Goal: Task Accomplishment & Management: Complete application form

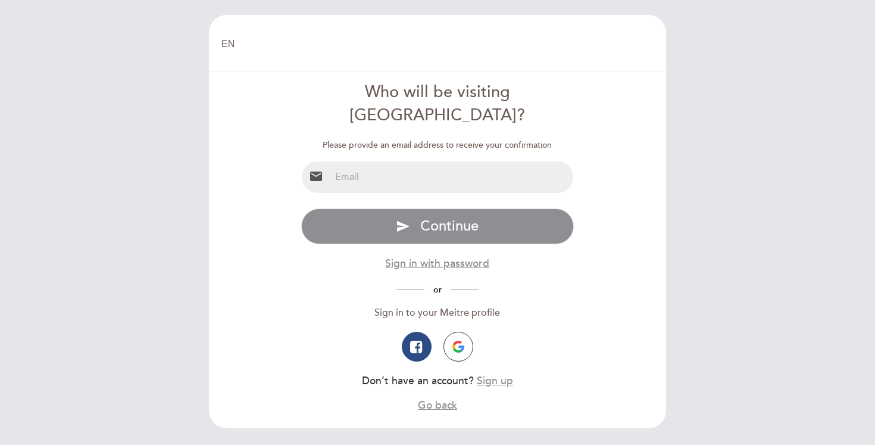
click at [413, 161] on input "email" at bounding box center [452, 177] width 244 height 32
type input "[PERSON_NAME]"
click at [497, 373] on button "Sign up" at bounding box center [495, 380] width 36 height 15
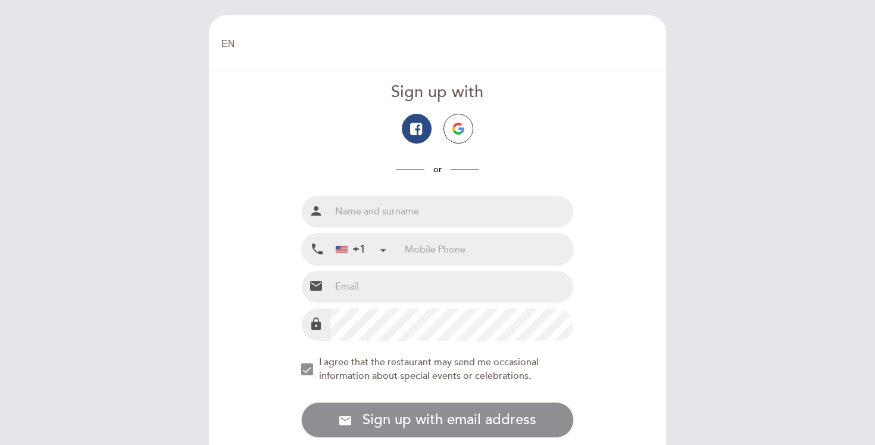
click at [435, 211] on input "text" at bounding box center [452, 212] width 244 height 32
type input "[PERSON_NAME]"
click at [464, 251] on input "tel" at bounding box center [489, 249] width 169 height 32
type input "2315713859"
click at [466, 300] on input "email" at bounding box center [452, 287] width 244 height 32
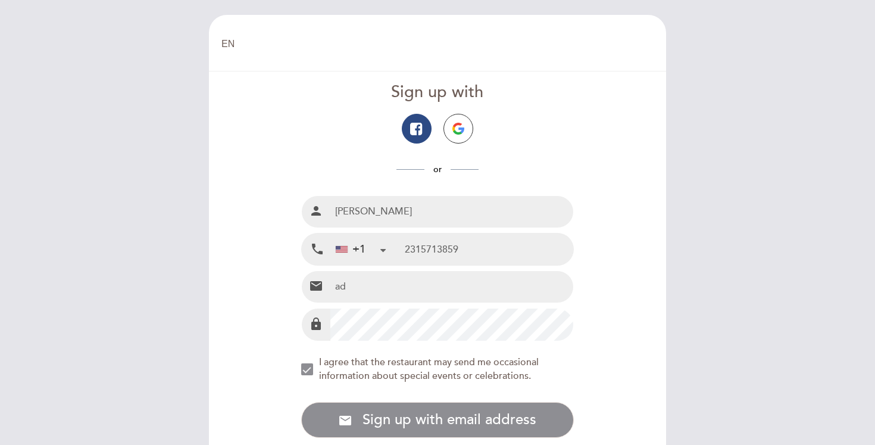
type input "[EMAIL_ADDRESS][DOMAIN_NAME]"
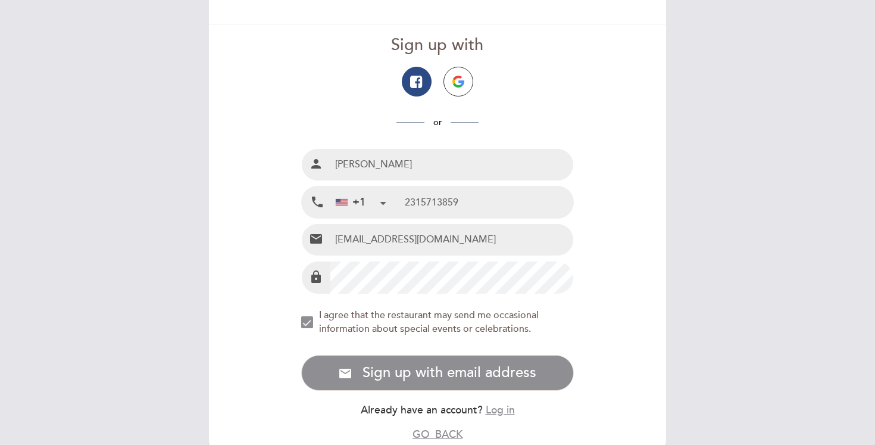
scroll to position [81, 0]
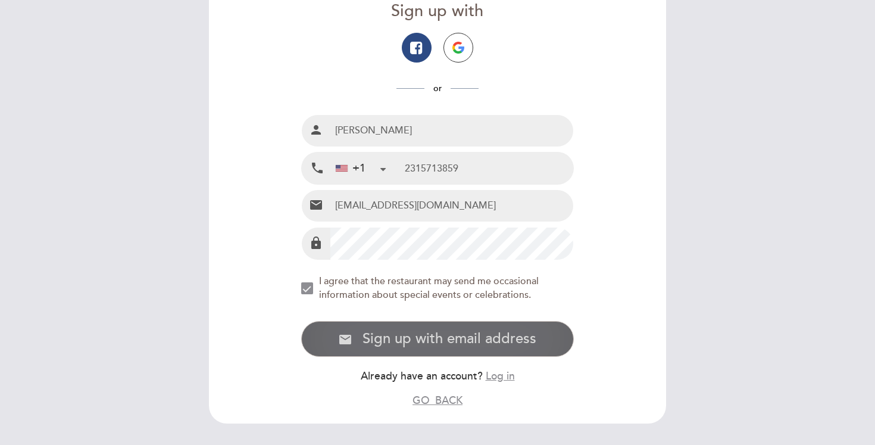
click at [438, 328] on button "email Sign up with email address Sign up" at bounding box center [437, 339] width 273 height 36
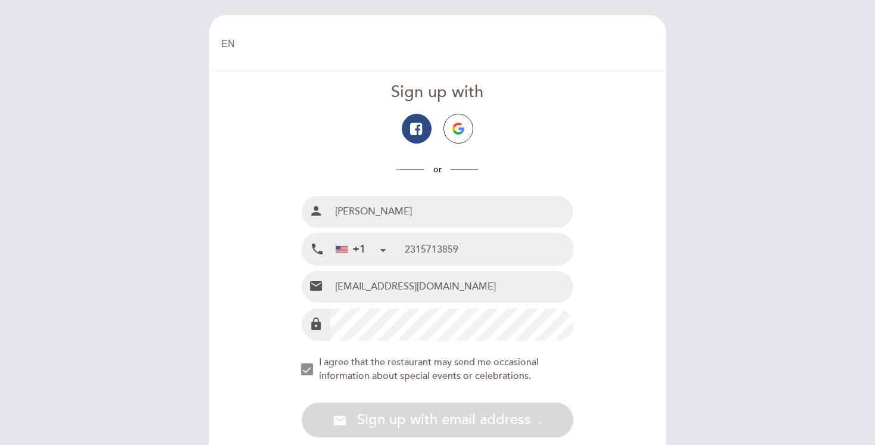
scroll to position [119, 0]
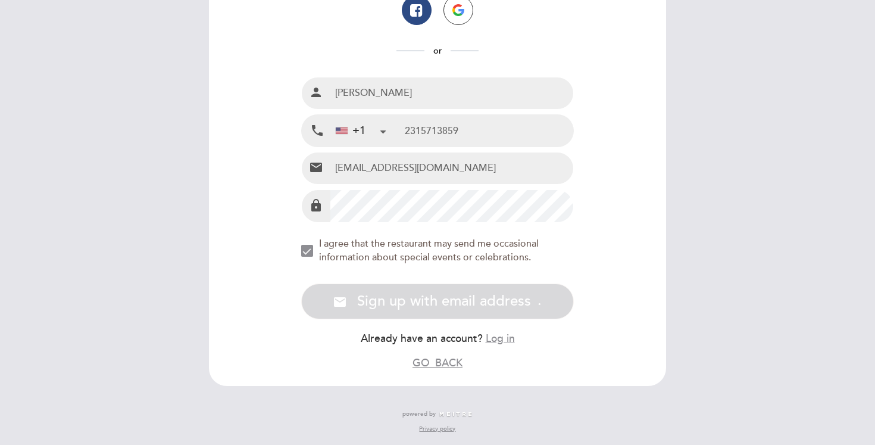
click at [457, 167] on input "[EMAIL_ADDRESS][DOMAIN_NAME]" at bounding box center [452, 168] width 244 height 32
click at [647, 209] on form "Sign up with or Full name person [PERSON_NAME] Mobile Phone local_phone +1 [GEO…" at bounding box center [437, 166] width 441 height 408
